Goal: Information Seeking & Learning: Check status

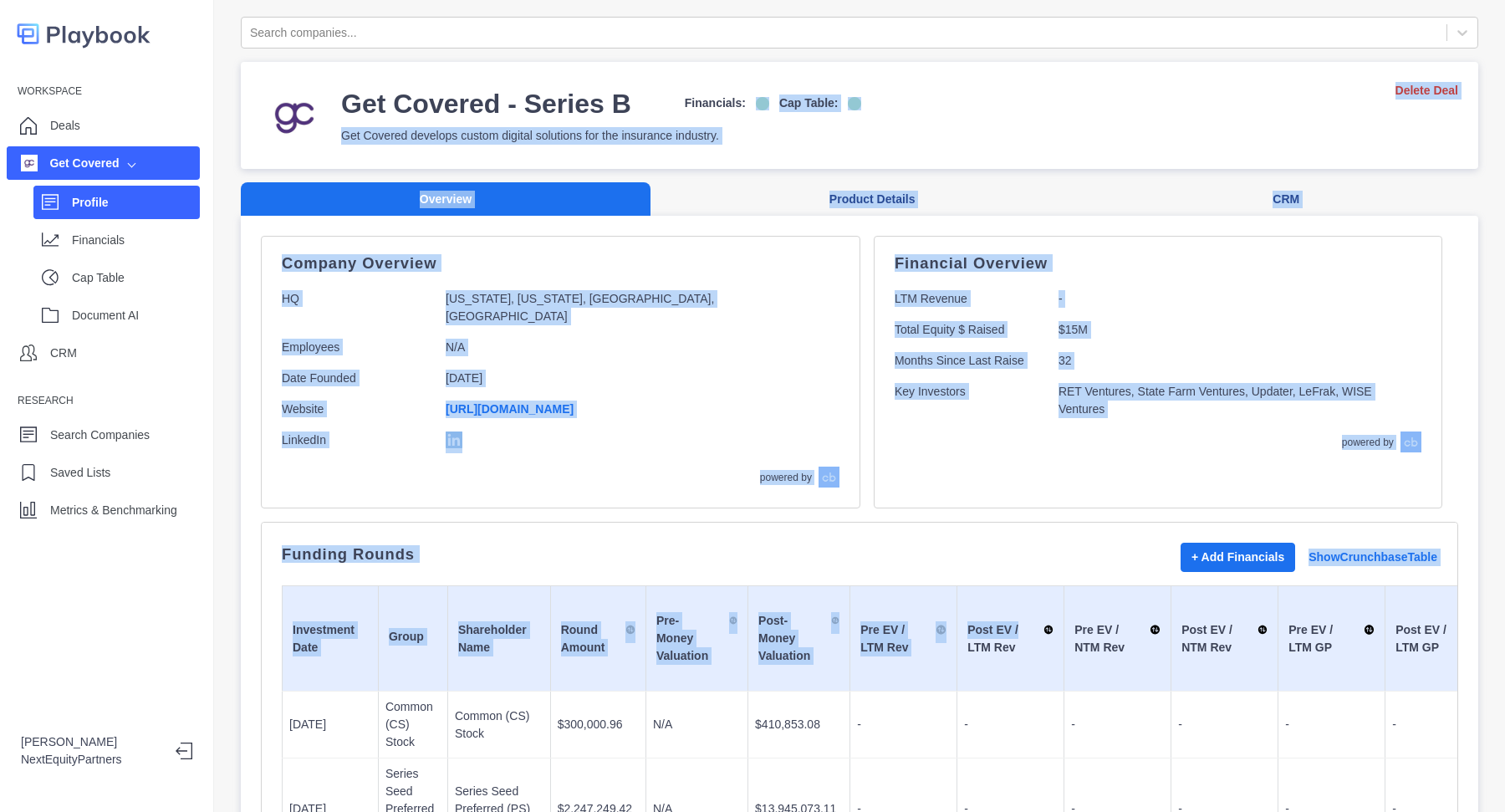
click at [1008, 542] on div "Funding Rounds + Add Financials Show Crunchbase Table" at bounding box center [858, 557] width 1155 height 29
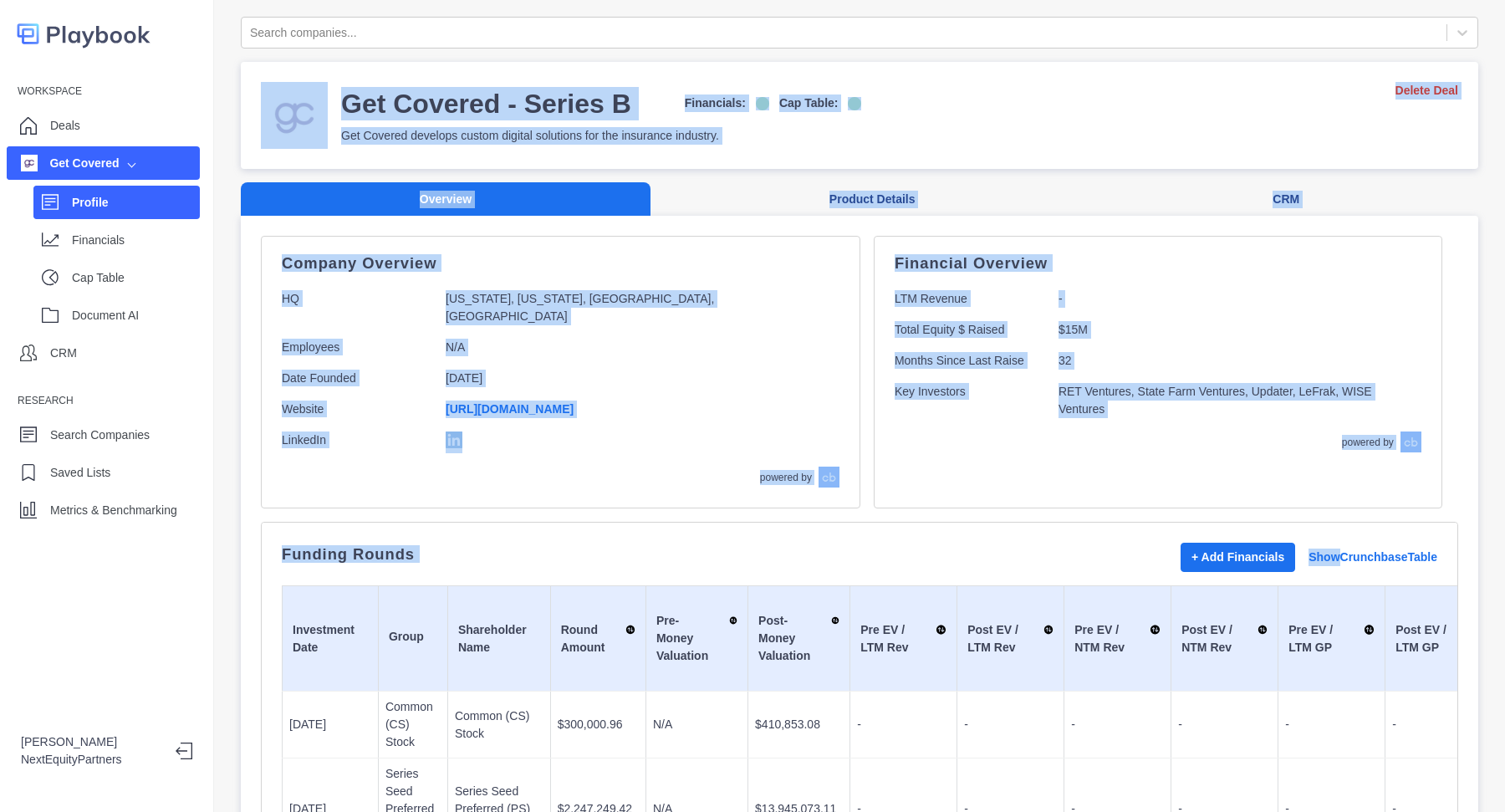
drag, startPoint x: 1008, startPoint y: 540, endPoint x: 704, endPoint y: 84, distance: 548.0
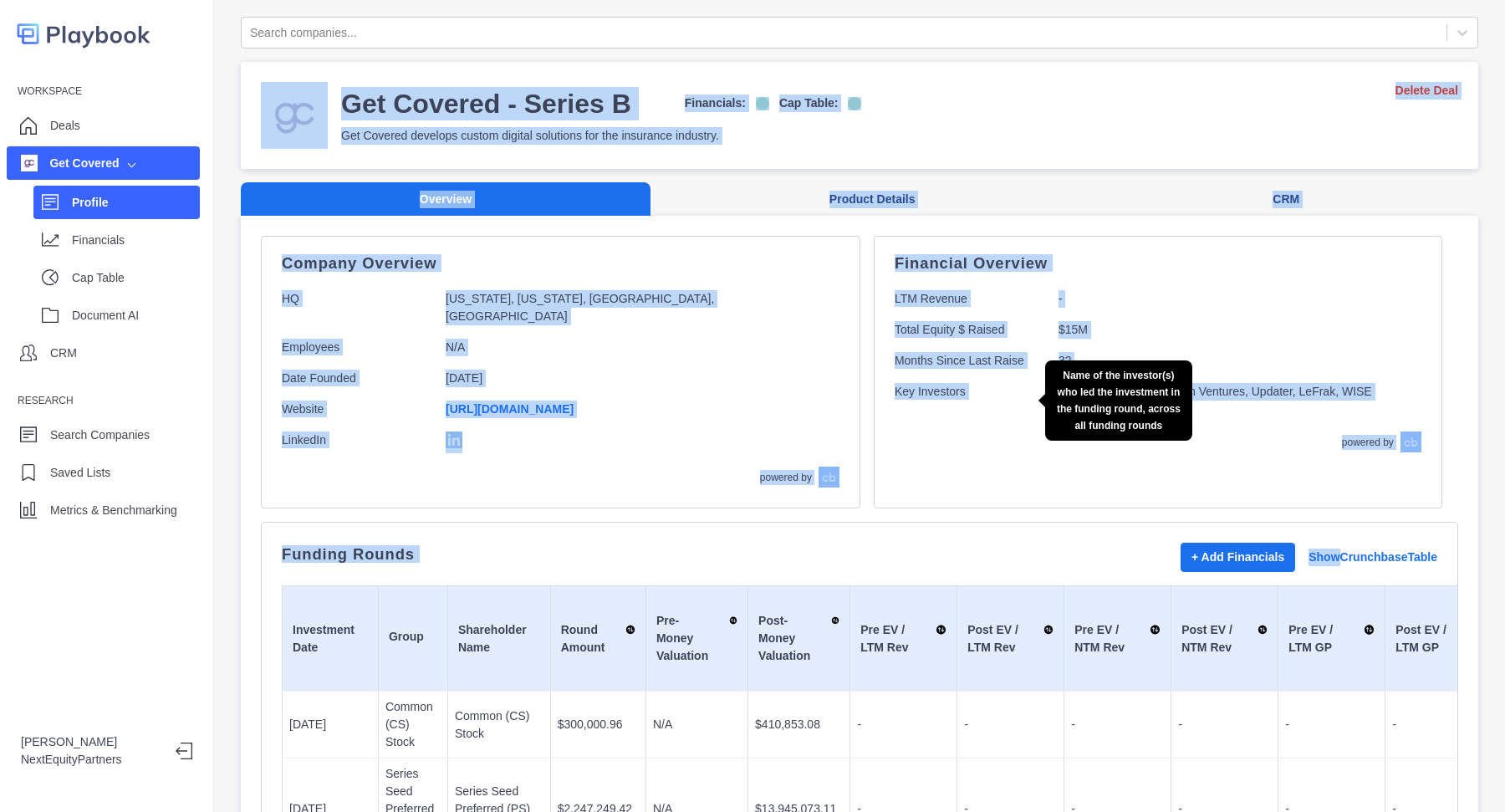
click at [894, 383] on p "Key Investors" at bounding box center [969, 400] width 150 height 35
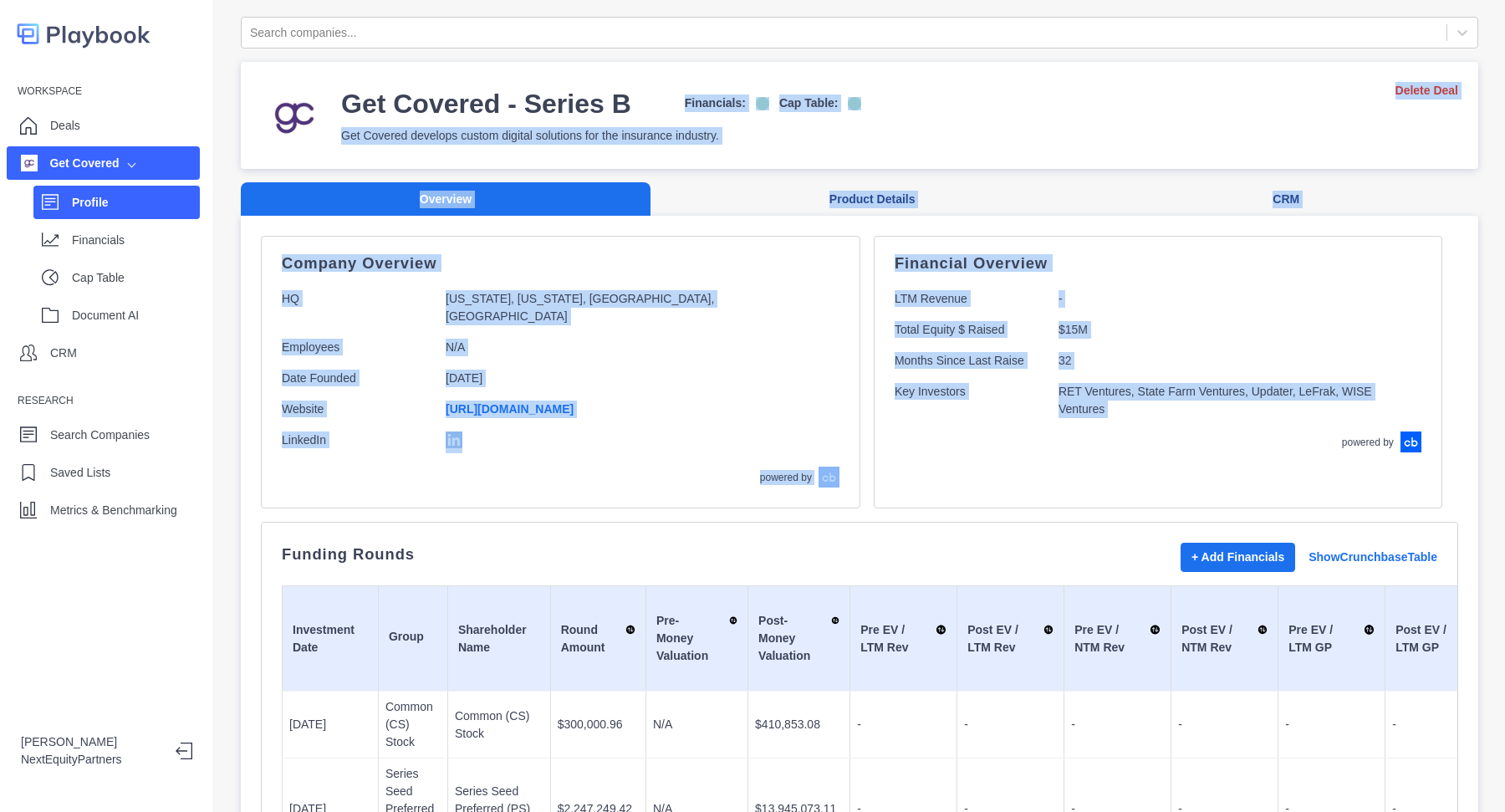
drag, startPoint x: 744, startPoint y: 79, endPoint x: 1190, endPoint y: 428, distance: 566.3
click at [1109, 261] on p "Financial Overview" at bounding box center [1157, 263] width 527 height 13
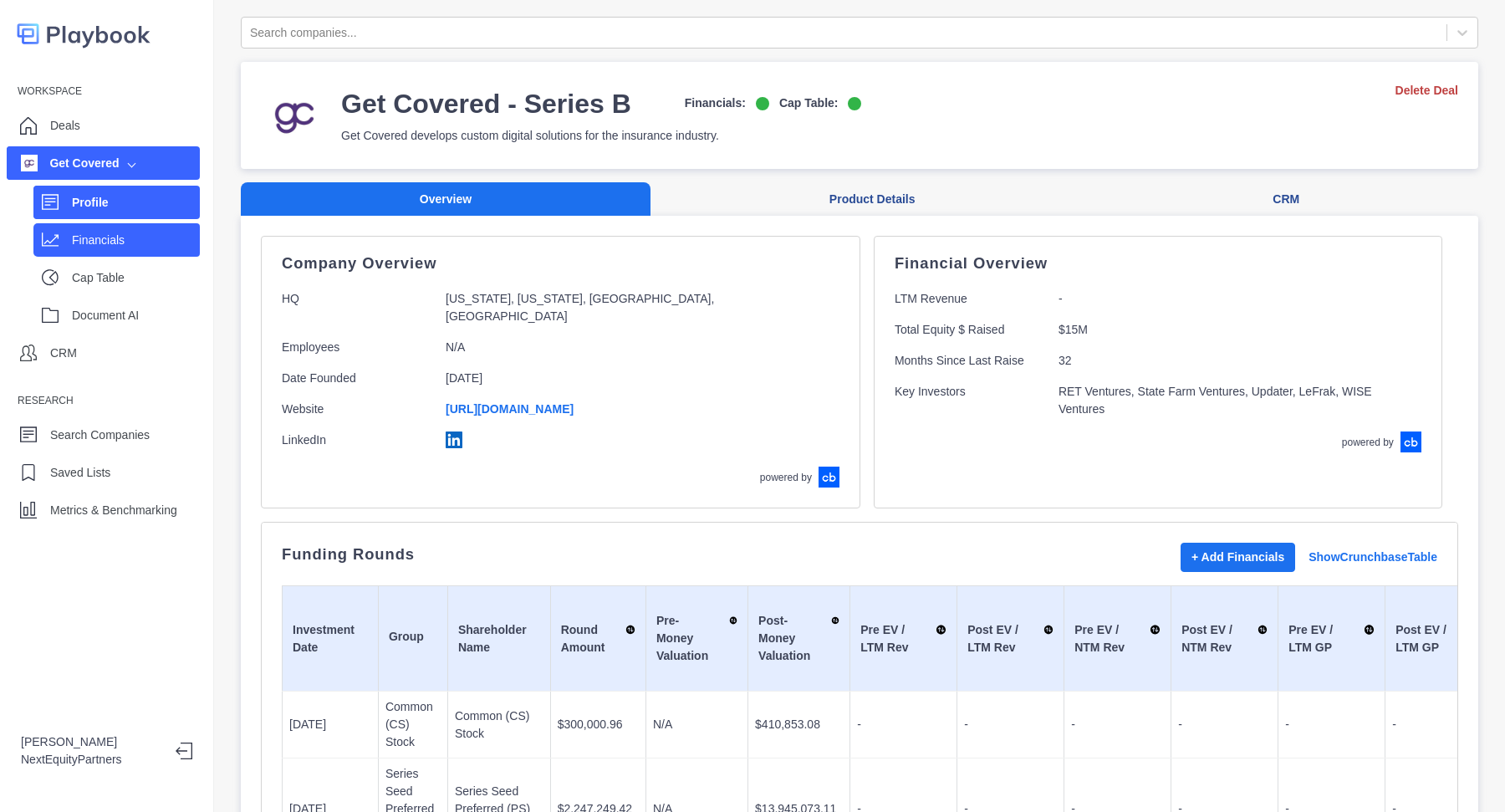
click at [129, 249] on div "Financials" at bounding box center [136, 240] width 128 height 25
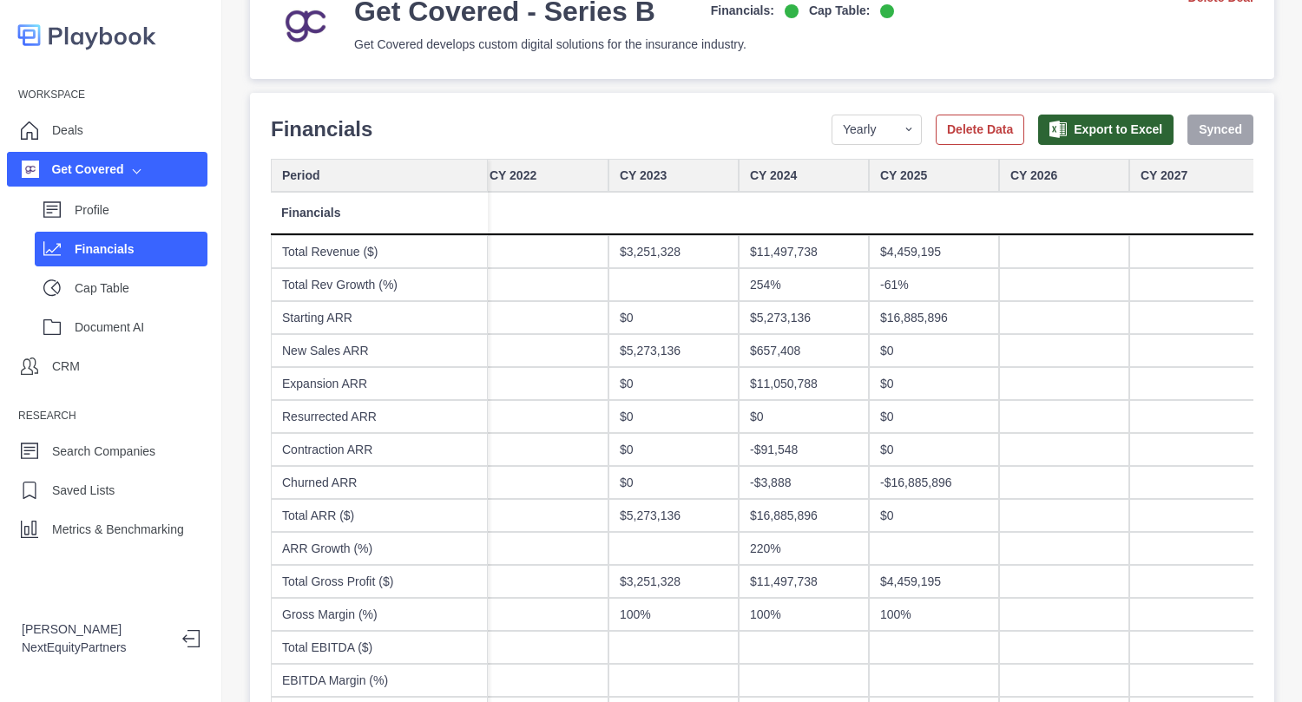
scroll to position [0, 193]
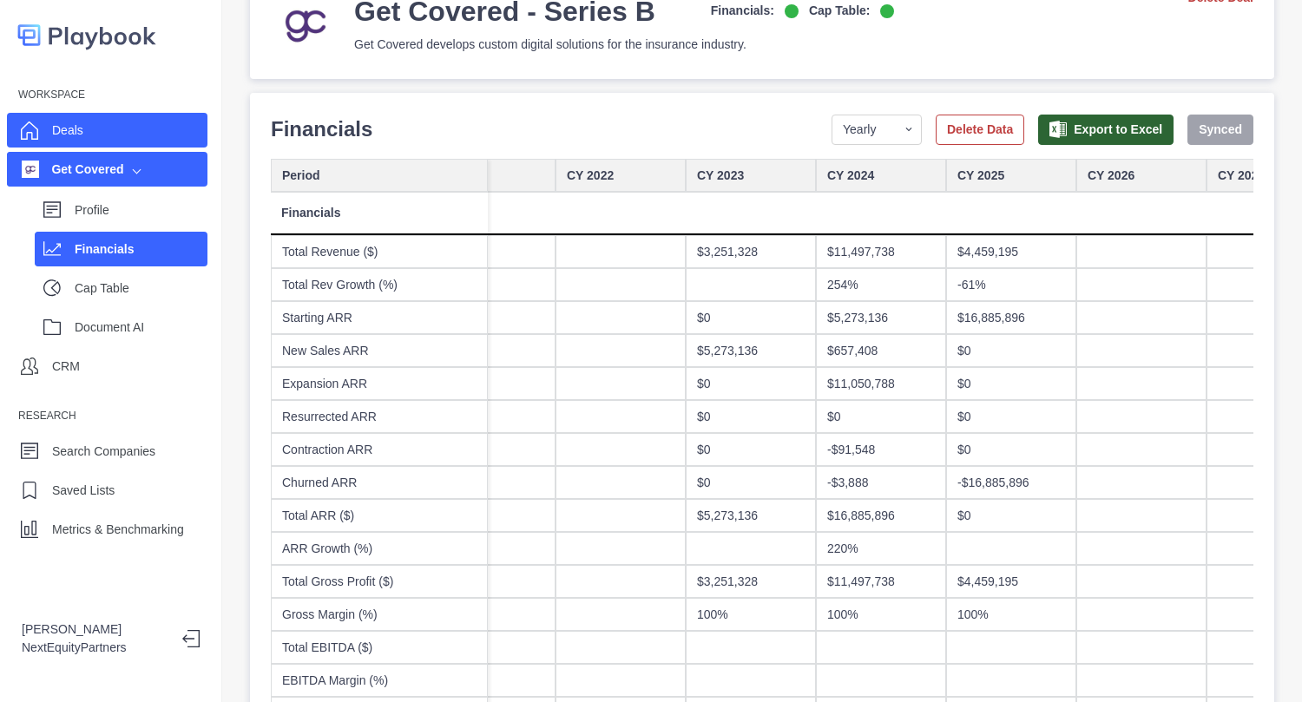
click at [36, 132] on icon at bounding box center [29, 130] width 17 height 18
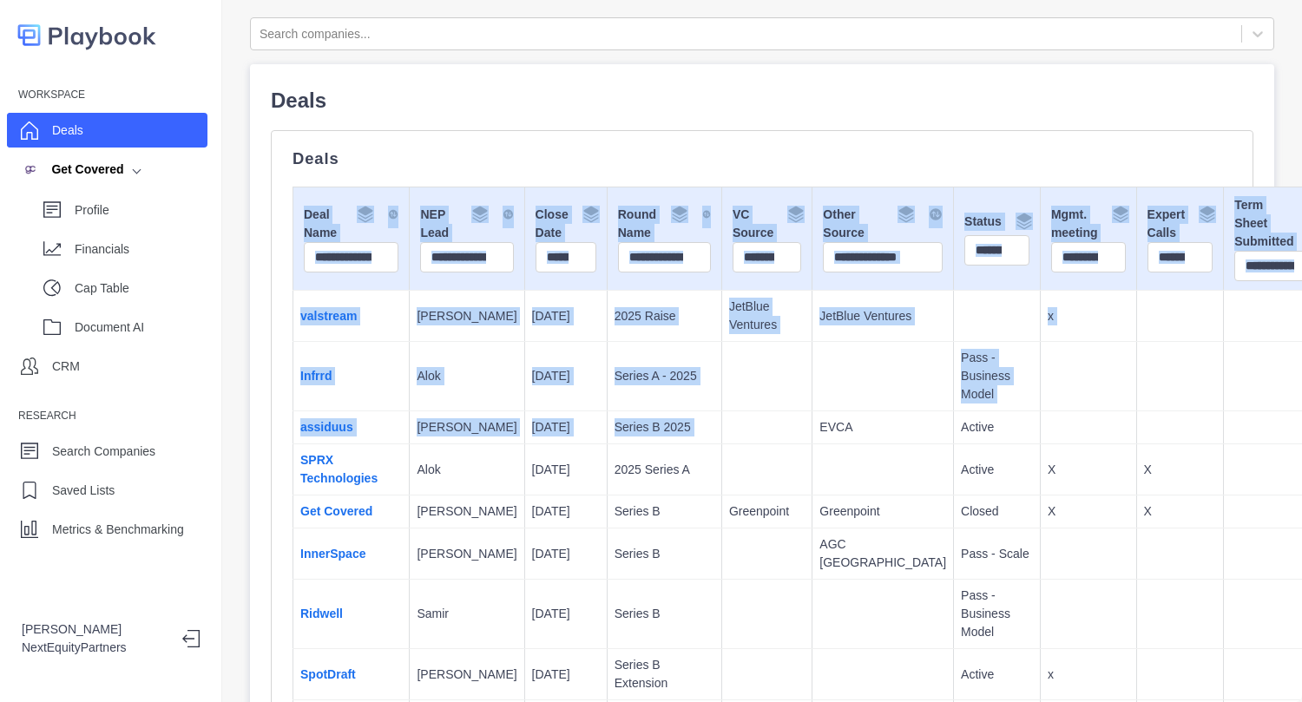
drag, startPoint x: 291, startPoint y: 308, endPoint x: 630, endPoint y: 444, distance: 365.6
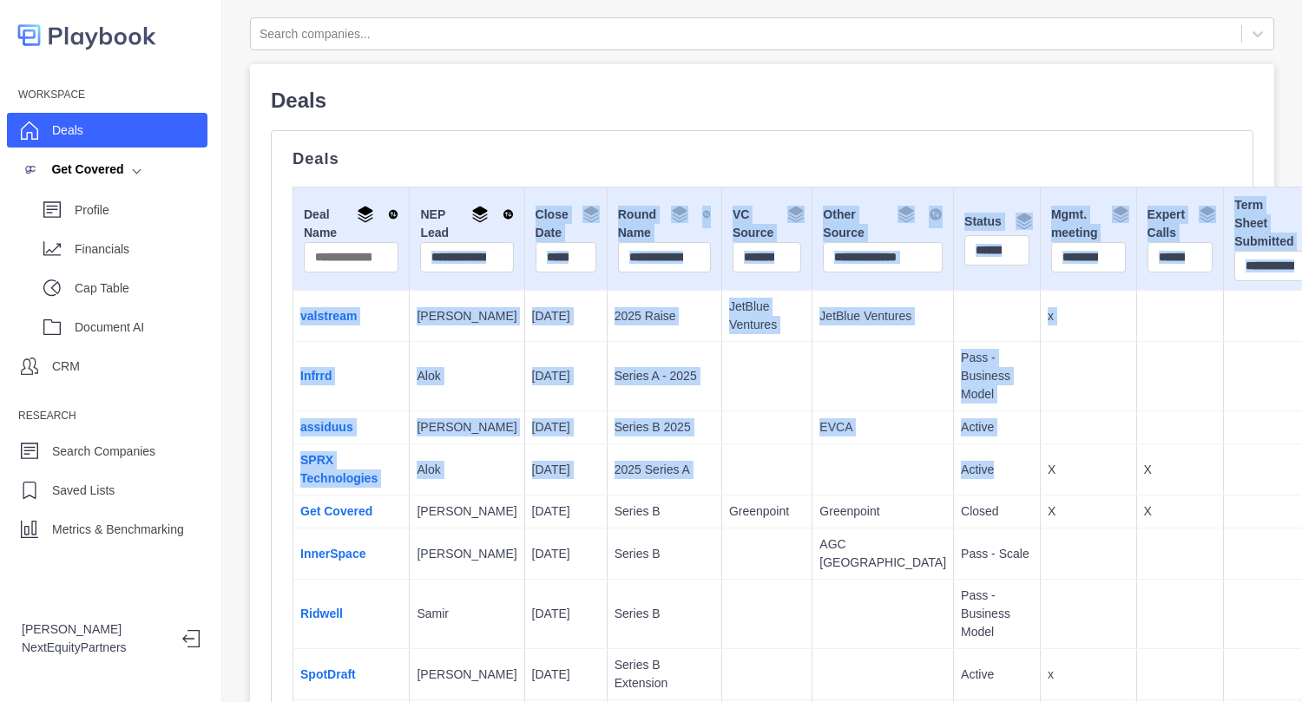
drag, startPoint x: 854, startPoint y: 505, endPoint x: 596, endPoint y: 384, distance: 284.9
click at [721, 429] on td at bounding box center [766, 427] width 90 height 33
click at [459, 424] on td "[PERSON_NAME]" at bounding box center [467, 427] width 115 height 33
click at [524, 422] on td "[DATE]" at bounding box center [565, 427] width 82 height 33
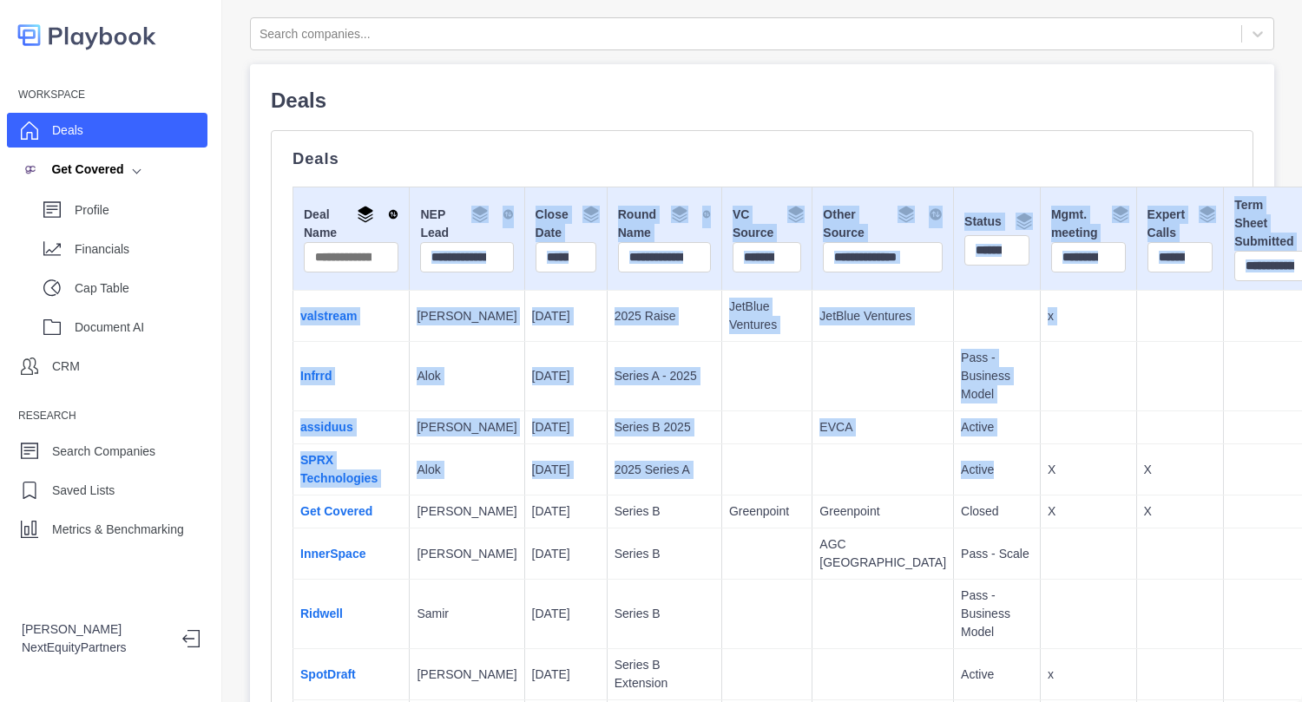
click at [524, 422] on td "[DATE]" at bounding box center [565, 427] width 82 height 33
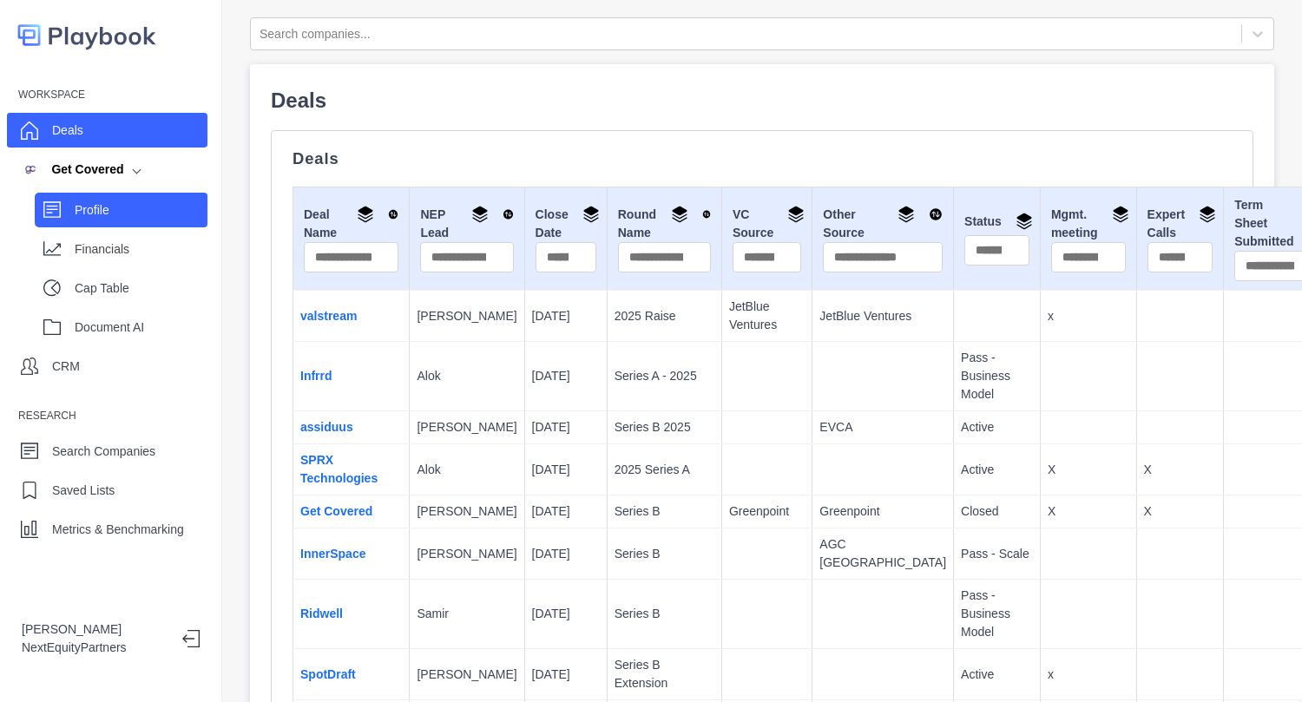
click at [108, 206] on p "Profile" at bounding box center [141, 210] width 133 height 18
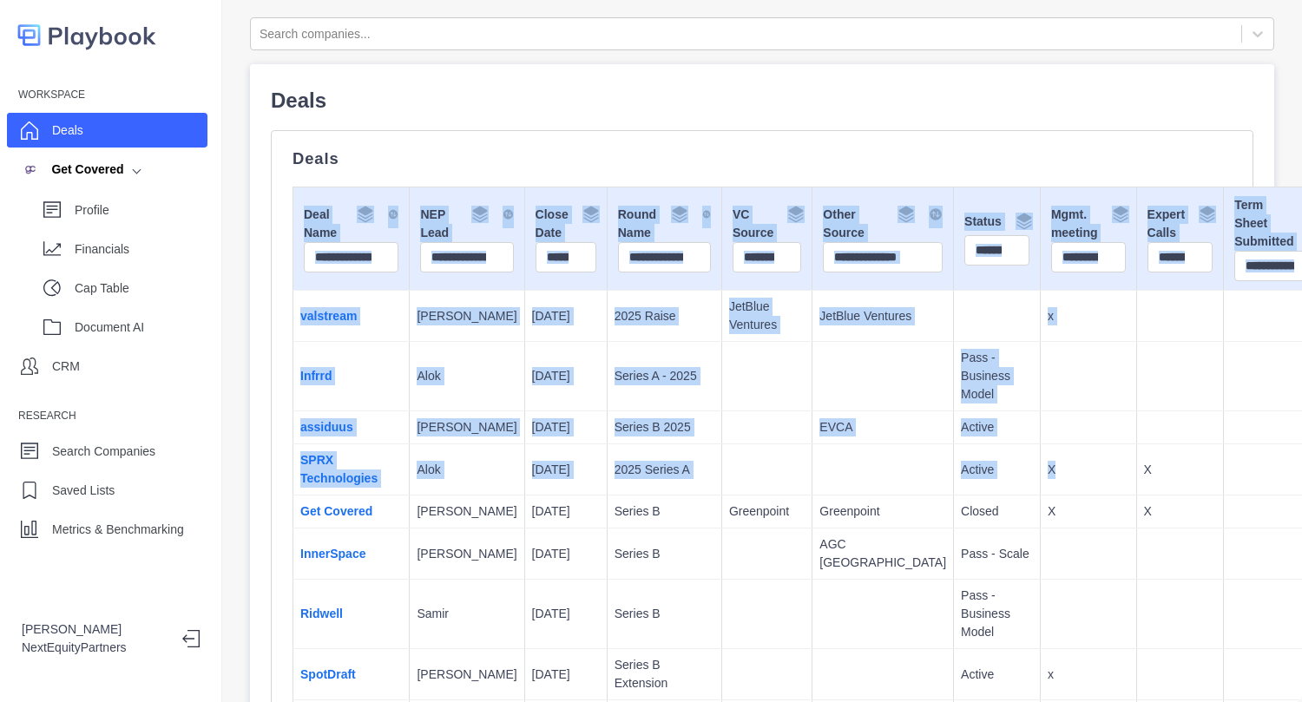
drag, startPoint x: 518, startPoint y: 128, endPoint x: 934, endPoint y: 493, distance: 553.3
click at [1047, 479] on p "X" at bounding box center [1088, 470] width 82 height 18
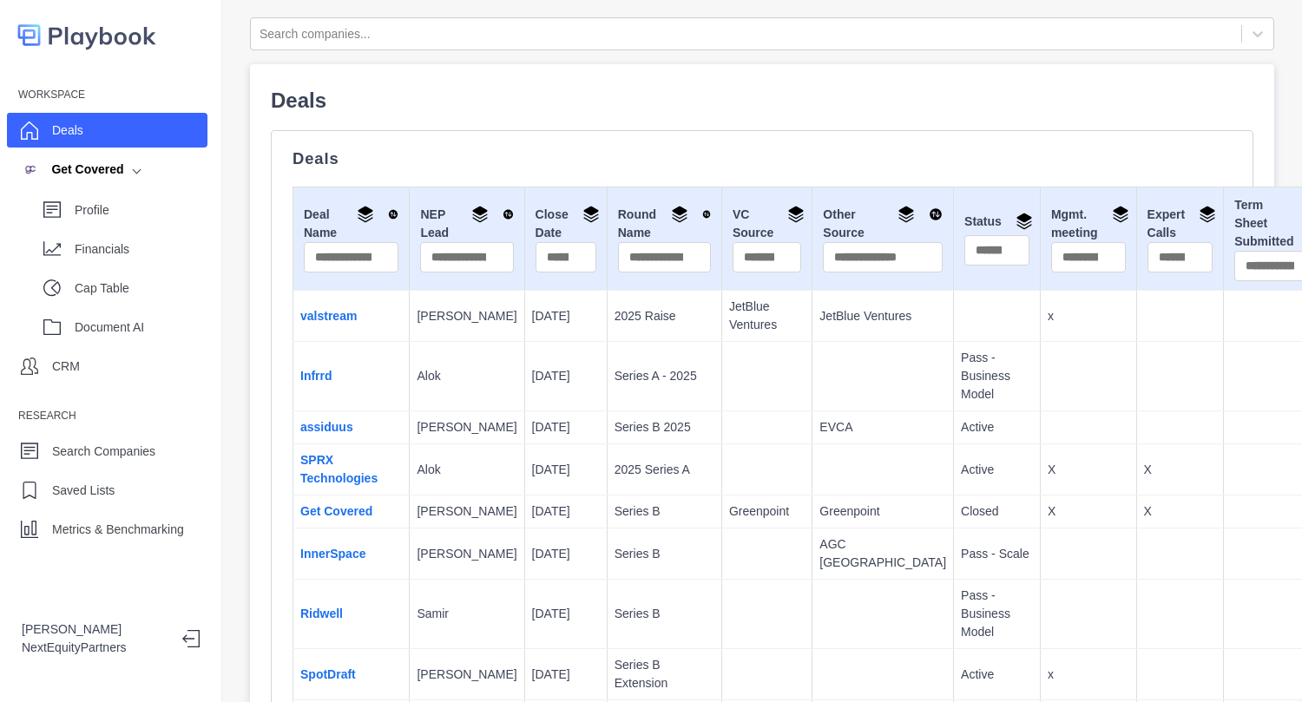
click at [524, 401] on td "[DATE]" at bounding box center [565, 376] width 82 height 69
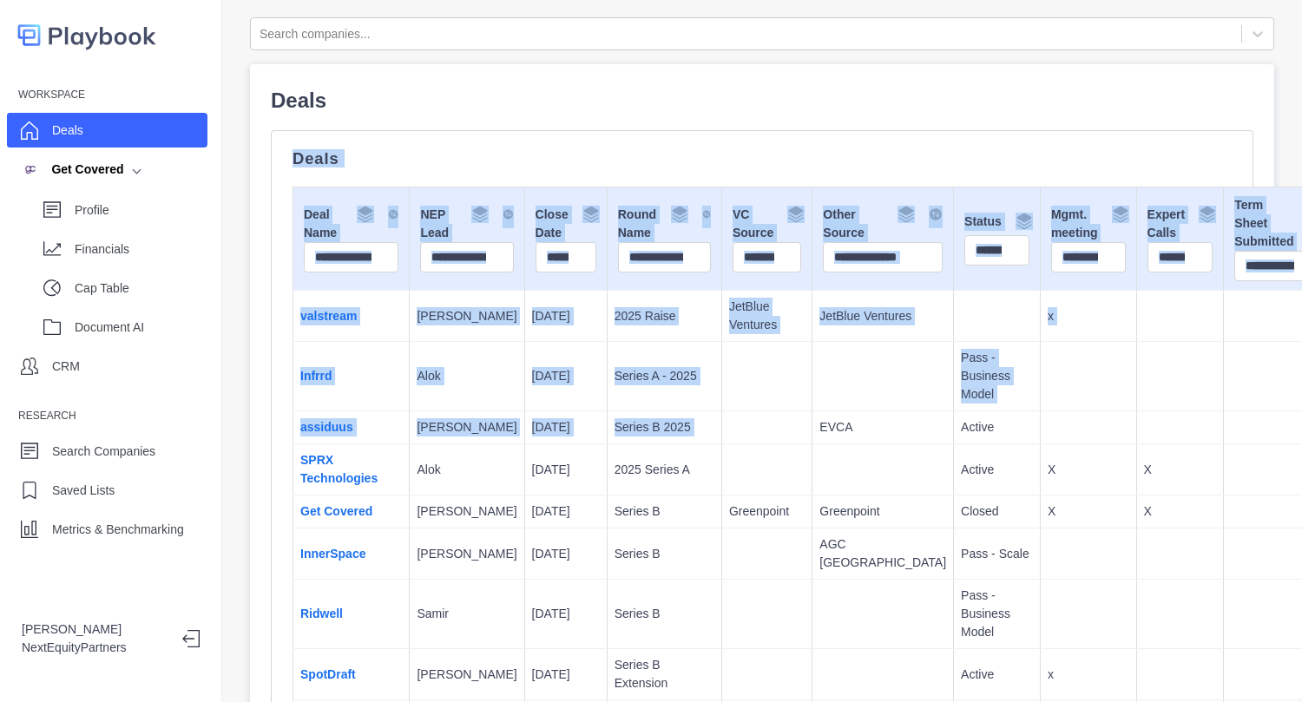
drag, startPoint x: 448, startPoint y: 95, endPoint x: 698, endPoint y: 387, distance: 384.5
click at [659, 101] on p "Deals" at bounding box center [762, 100] width 982 height 31
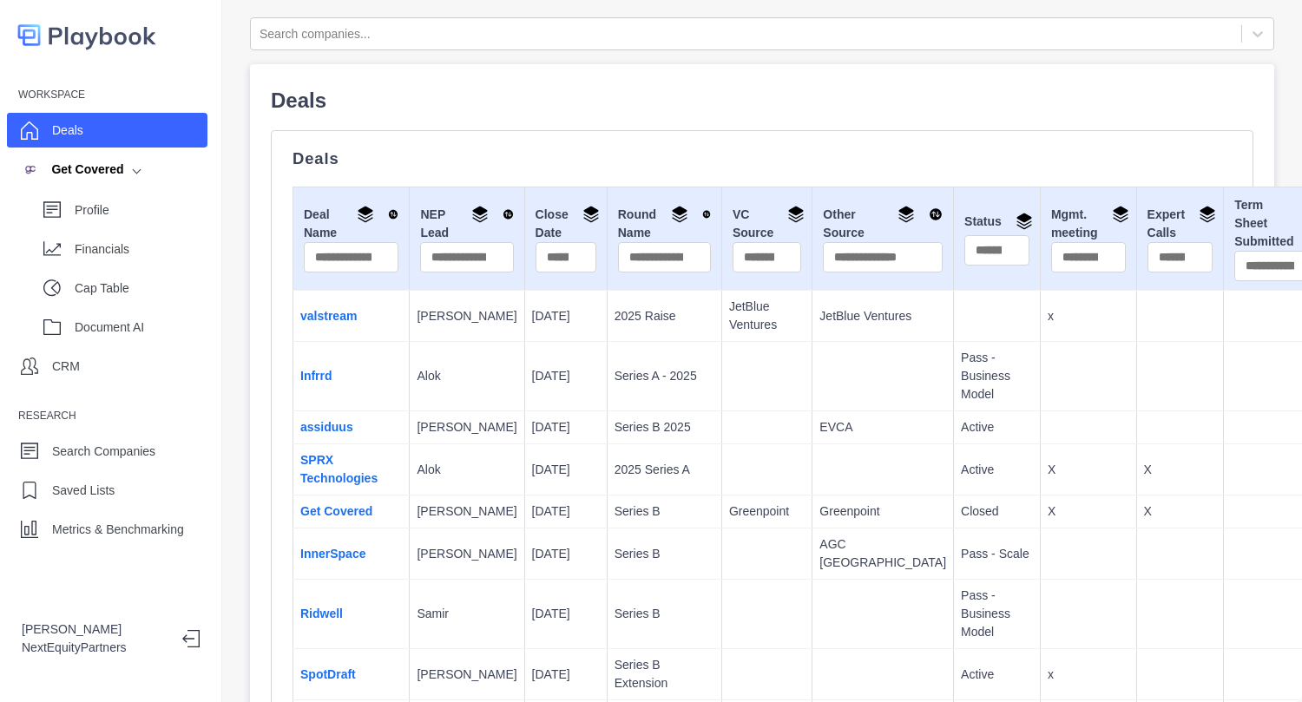
click at [128, 139] on div "Deals" at bounding box center [107, 130] width 200 height 35
click at [964, 248] on input "text" at bounding box center [996, 250] width 65 height 30
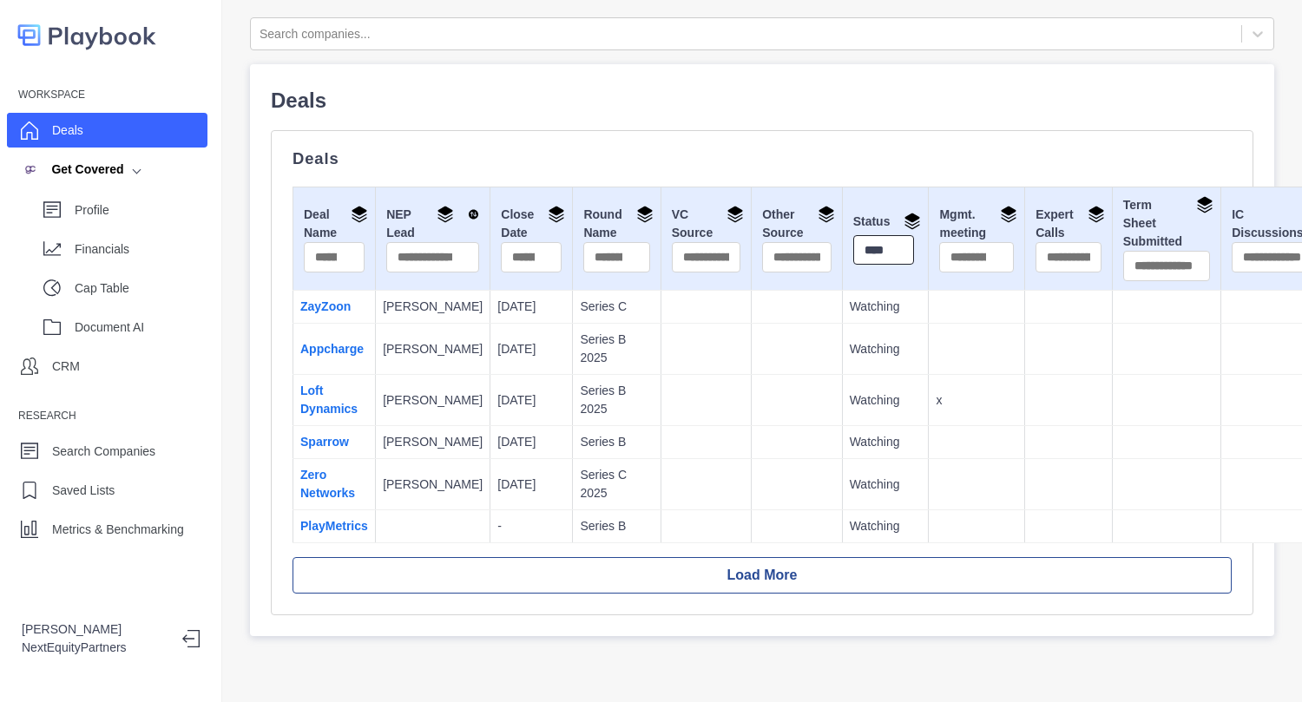
type input "********"
click at [781, 136] on div "Deals Deal Name NEP Lead Close Date Round Name VC Source Other Source Status **…" at bounding box center [762, 372] width 982 height 485
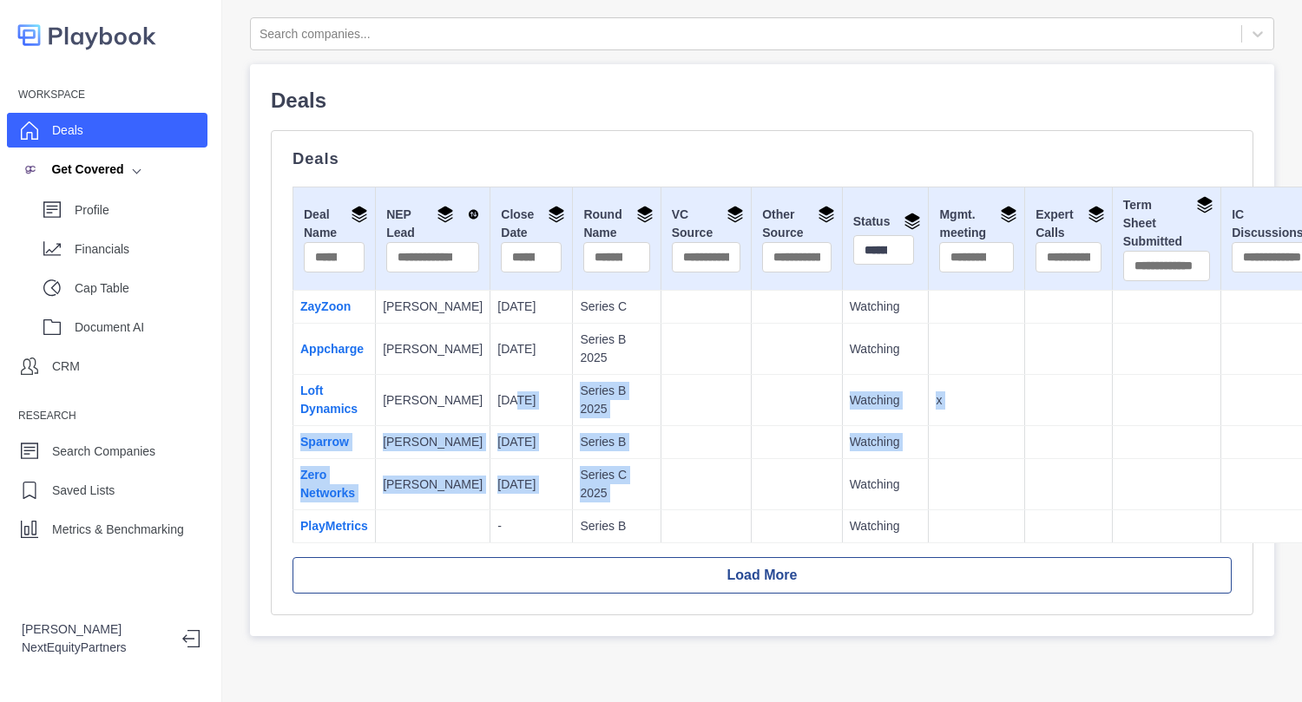
drag, startPoint x: 473, startPoint y: 397, endPoint x: 876, endPoint y: 454, distance: 407.4
click at [876, 454] on tbody "ZayZoon Rachit 7/30/2025 Series C Watching Appcharge Rachit 6/30/2025 Series B …" at bounding box center [915, 417] width 1245 height 252
click at [928, 459] on td at bounding box center [976, 484] width 96 height 51
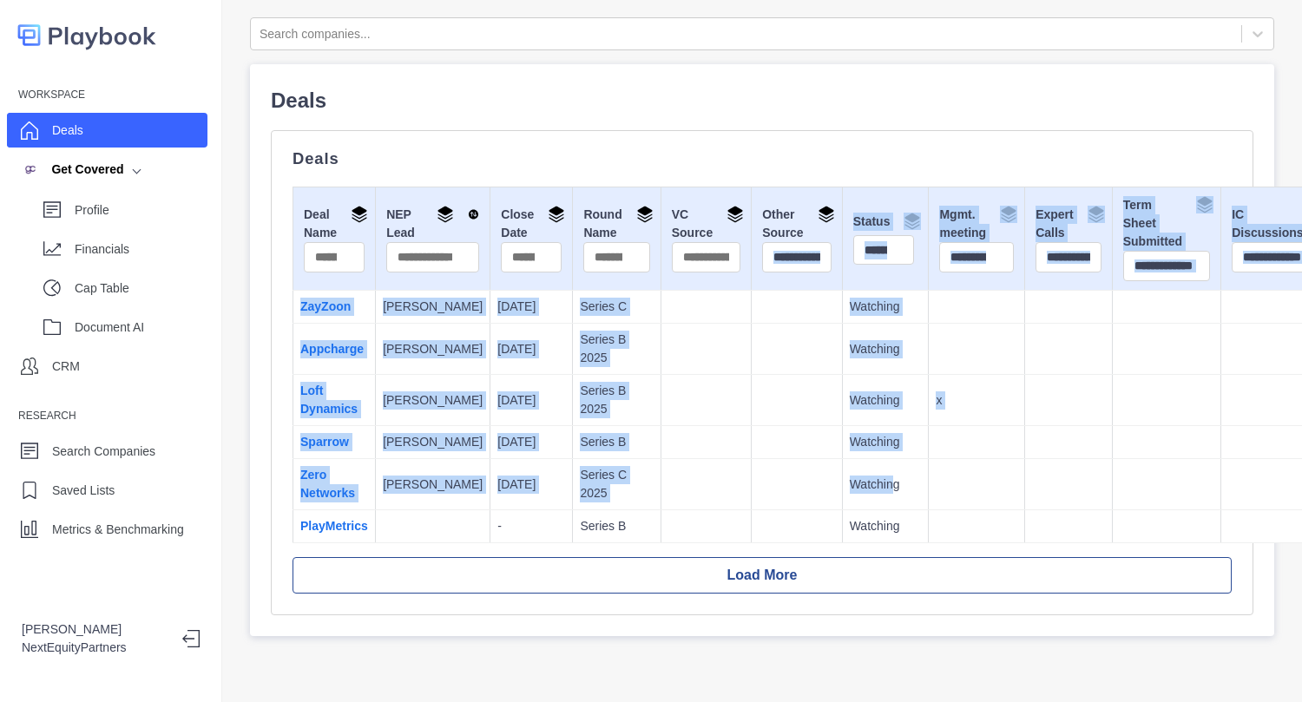
drag, startPoint x: 836, startPoint y: 504, endPoint x: 746, endPoint y: 282, distance: 239.4
click at [746, 281] on table "Deal Name NEP Lead Close Date Round Name VC Source Other Source Status ********…" at bounding box center [915, 365] width 1246 height 357
click at [764, 379] on td at bounding box center [796, 400] width 90 height 51
click at [764, 375] on td at bounding box center [796, 400] width 90 height 51
